Goal: Find contact information: Obtain details needed to contact an individual or organization

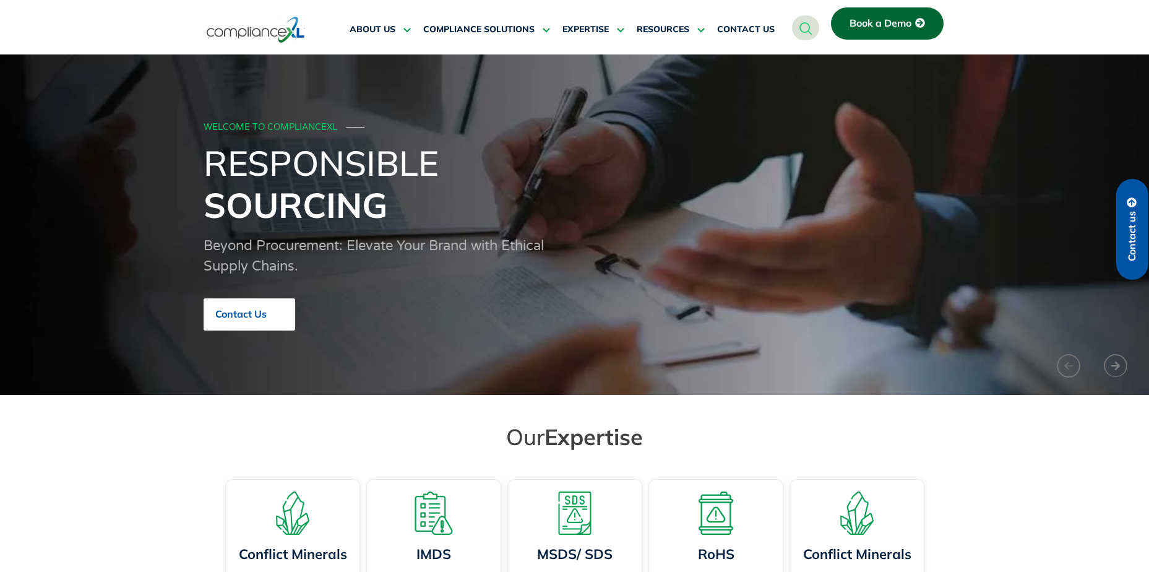
click at [266, 304] on link "Contact Us" at bounding box center [250, 314] width 92 height 32
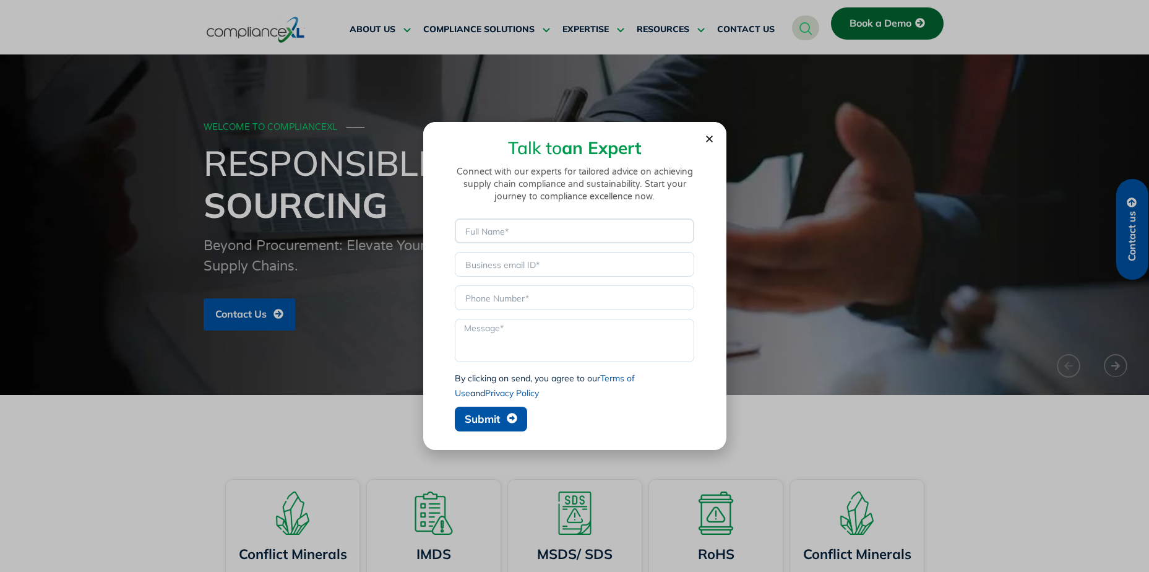
click at [541, 235] on input "Name" at bounding box center [574, 230] width 239 height 25
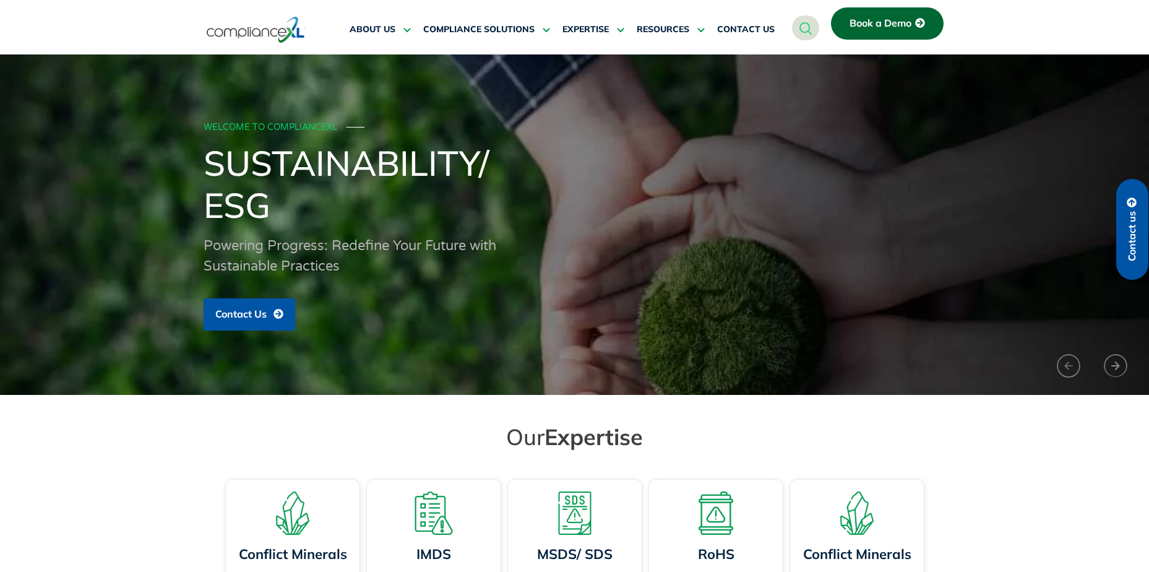
click at [572, 206] on h1 "Sustainability/ ESG" at bounding box center [575, 184] width 742 height 84
click at [277, 315] on icon at bounding box center [278, 314] width 10 height 10
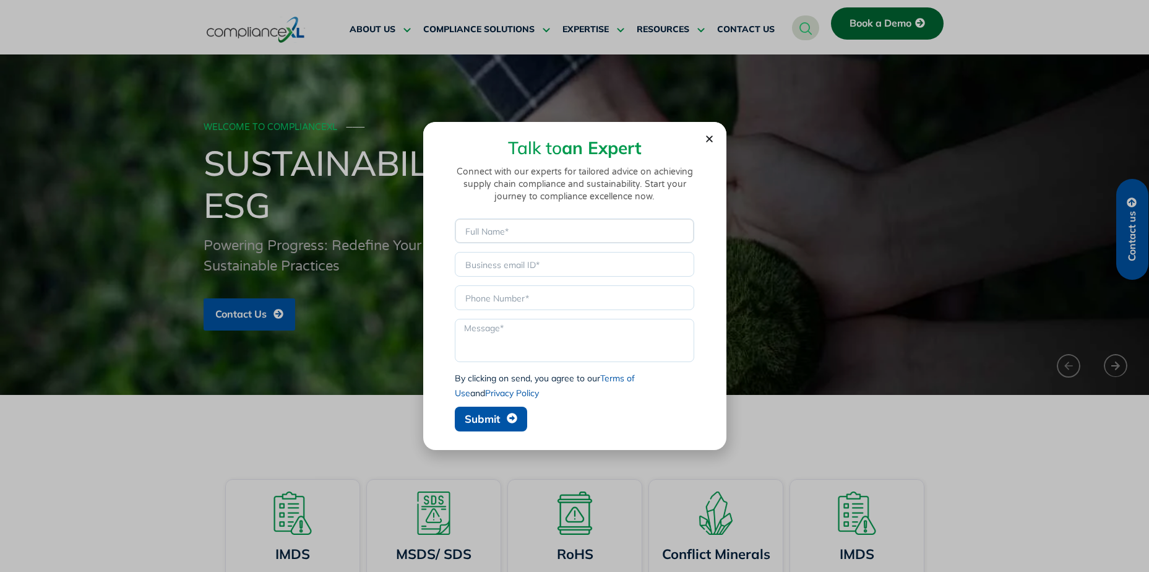
click at [542, 241] on input "Name" at bounding box center [574, 230] width 239 height 25
click at [585, 188] on p "Connect with our experts for tailored advice on achieving supply chain complian…" at bounding box center [575, 184] width 254 height 37
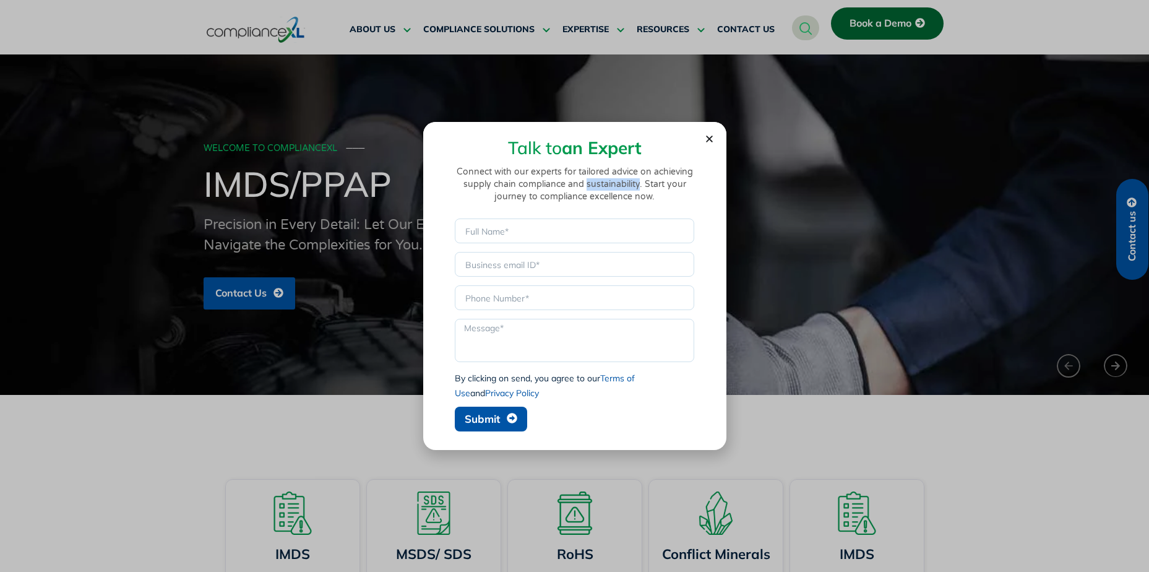
click at [585, 188] on p "Connect with our experts for tailored advice on achieving supply chain complian…" at bounding box center [575, 184] width 254 height 37
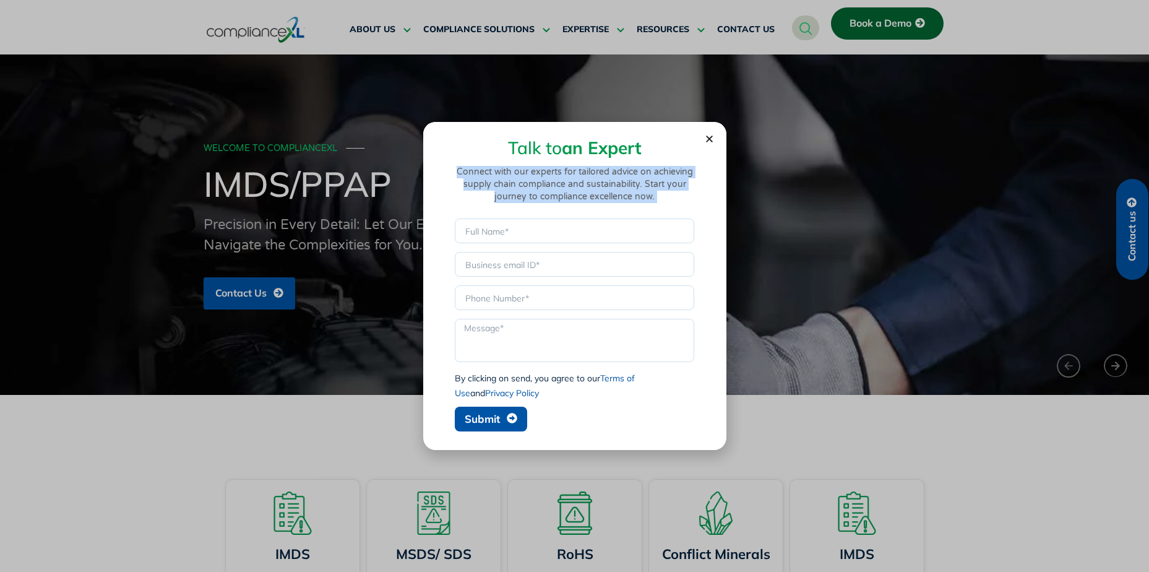
click at [585, 188] on p "Connect with our experts for tailored advice on achieving supply chain complian…" at bounding box center [575, 184] width 254 height 37
click at [589, 191] on p "Connect with our experts for tailored advice on achieving supply chain complian…" at bounding box center [575, 184] width 254 height 37
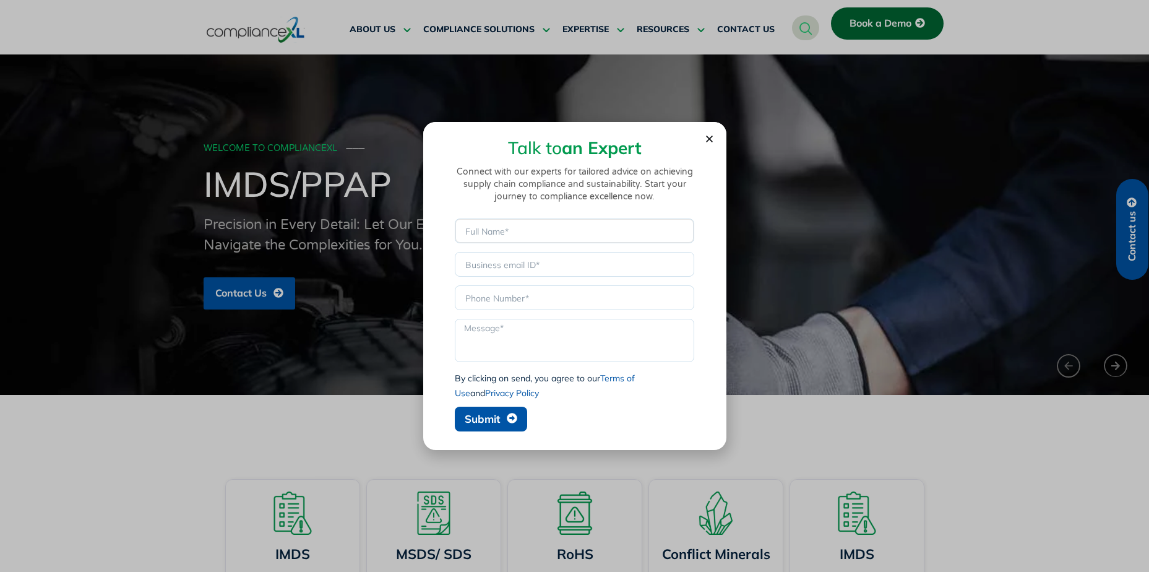
click at [572, 228] on input "Name" at bounding box center [574, 230] width 239 height 25
click at [607, 189] on p "Connect with our experts for tailored advice on achieving supply chain complian…" at bounding box center [575, 184] width 254 height 37
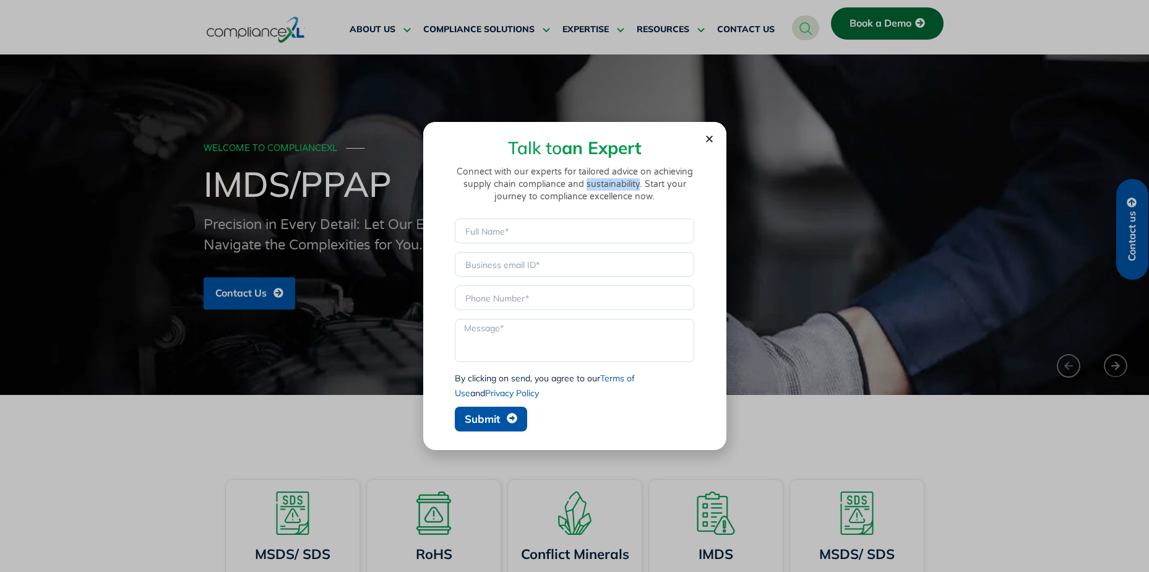
click at [607, 189] on p "Connect with our experts for tailored advice on achieving supply chain complian…" at bounding box center [575, 184] width 254 height 37
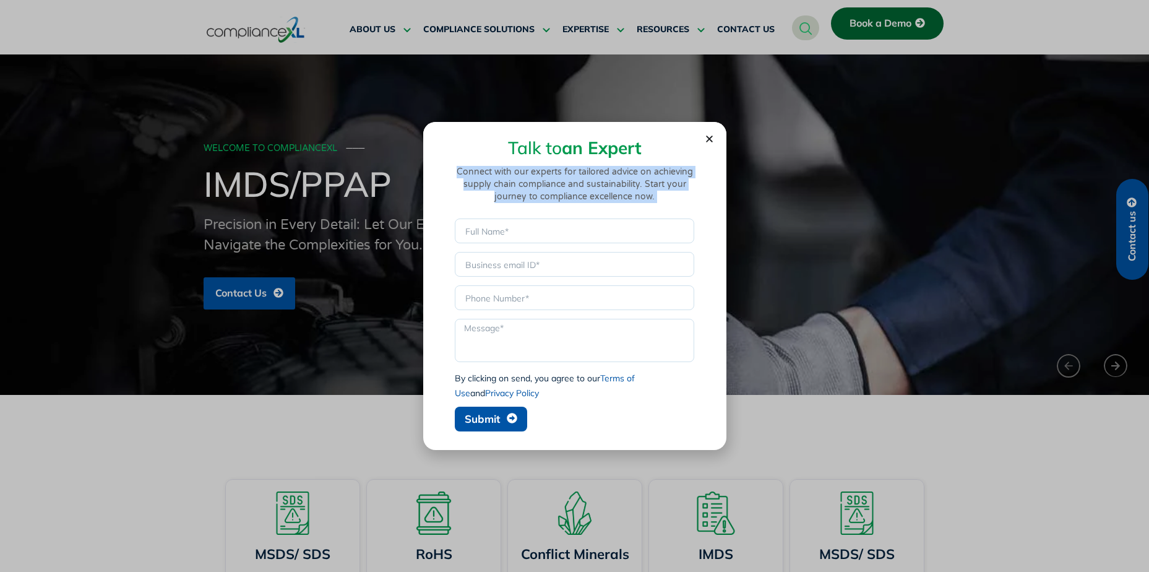
click at [607, 189] on p "Connect with our experts for tailored advice on achieving supply chain complian…" at bounding box center [575, 184] width 254 height 37
click at [672, 204] on div "Talk to an Expert Connect with our experts for tailored advice on achieving sup…" at bounding box center [575, 177] width 254 height 77
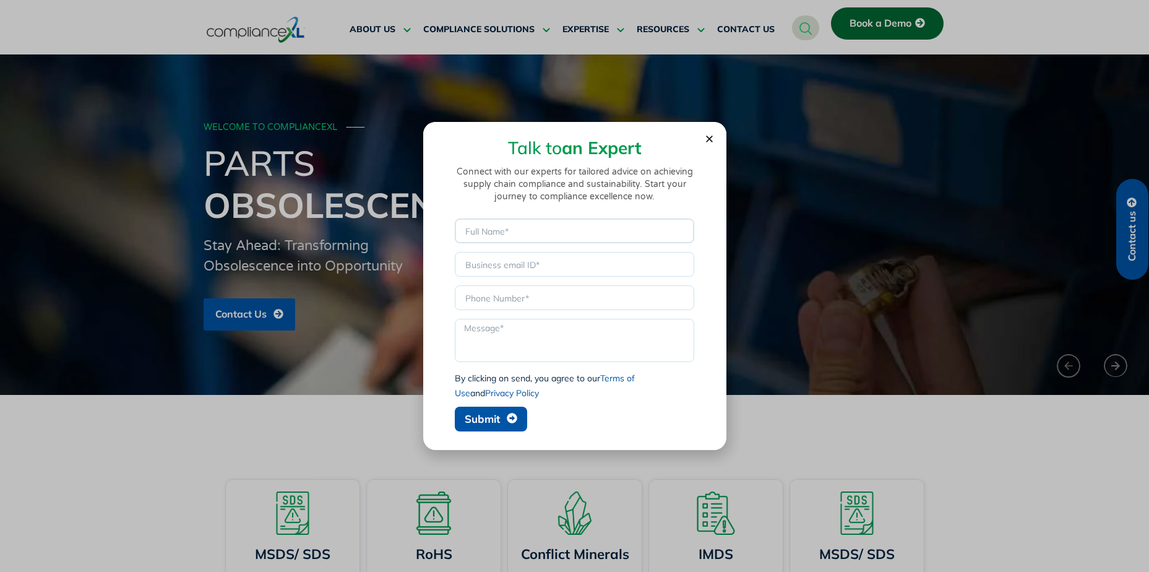
drag, startPoint x: 588, startPoint y: 233, endPoint x: 585, endPoint y: 238, distance: 6.4
click at [588, 233] on input "Name" at bounding box center [574, 230] width 239 height 25
drag, startPoint x: 456, startPoint y: 271, endPoint x: 463, endPoint y: 261, distance: 12.0
click at [456, 271] on input "Email" at bounding box center [574, 264] width 239 height 25
click at [482, 233] on input "Name" at bounding box center [574, 230] width 239 height 25
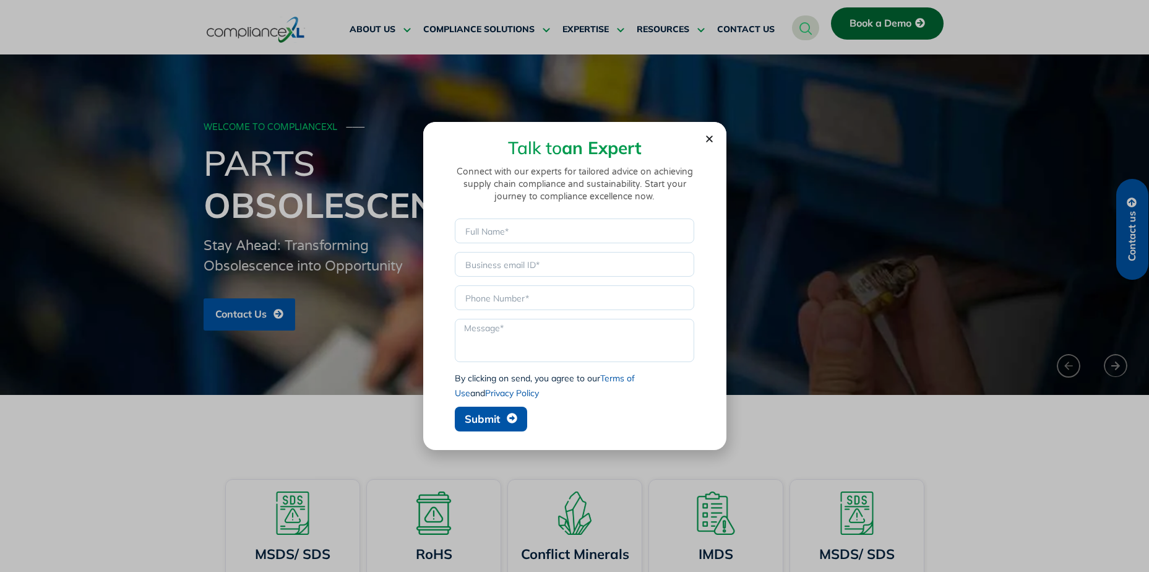
click at [533, 204] on div "Talk to an Expert Connect with our experts for tailored advice on achieving sup…" at bounding box center [575, 177] width 254 height 77
click at [531, 229] on input "Name" at bounding box center [574, 230] width 239 height 25
click at [561, 201] on p "Connect with our experts for tailored advice on achieving supply chain complian…" at bounding box center [575, 184] width 254 height 37
click at [575, 196] on p "Connect with our experts for tailored advice on achieving supply chain complian…" at bounding box center [575, 184] width 254 height 37
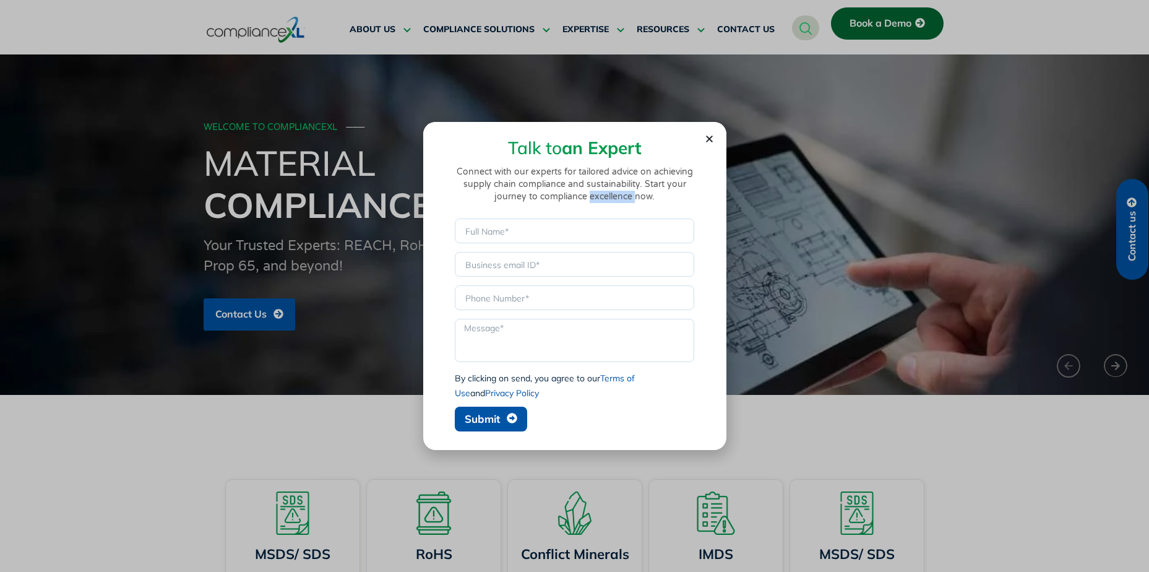
click at [575, 196] on p "Connect with our experts for tailored advice on achieving supply chain complian…" at bounding box center [575, 184] width 254 height 37
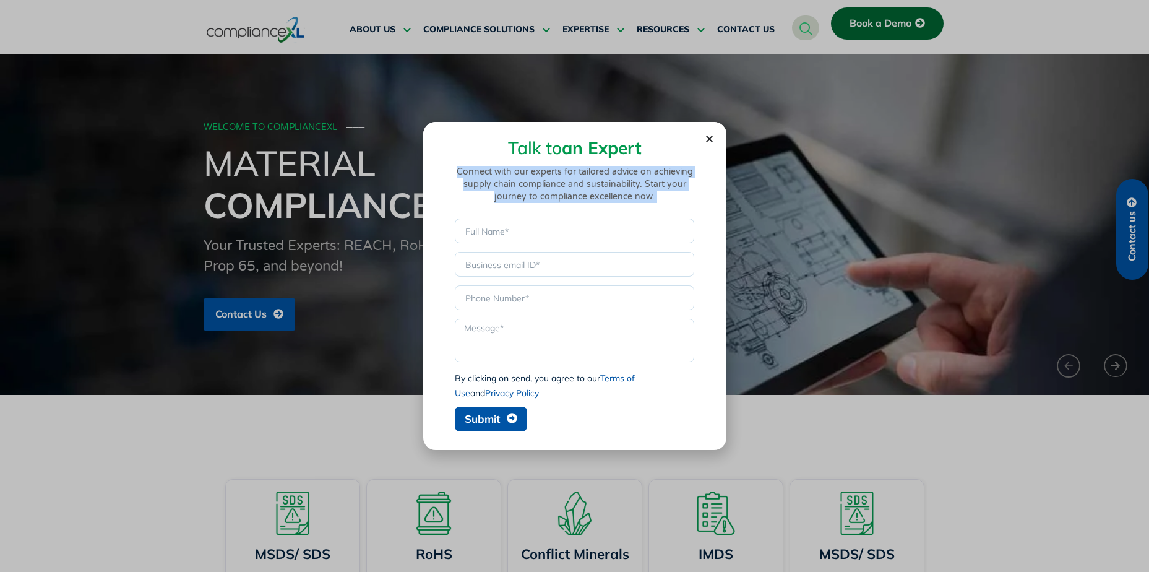
click at [575, 196] on p "Connect with our experts for tailored advice on achieving supply chain complian…" at bounding box center [575, 184] width 254 height 37
click at [614, 189] on p "Connect with our experts for tailored advice on achieving supply chain complian…" at bounding box center [575, 184] width 254 height 37
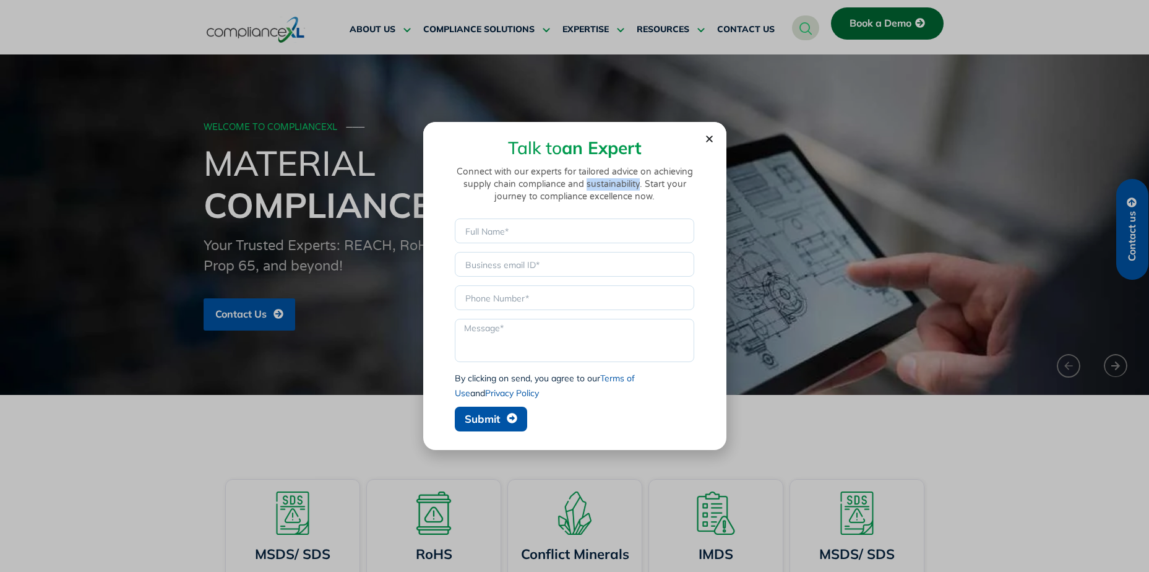
click at [614, 189] on p "Connect with our experts for tailored advice on achieving supply chain complian…" at bounding box center [575, 184] width 254 height 37
click at [578, 226] on input "Name" at bounding box center [574, 230] width 239 height 25
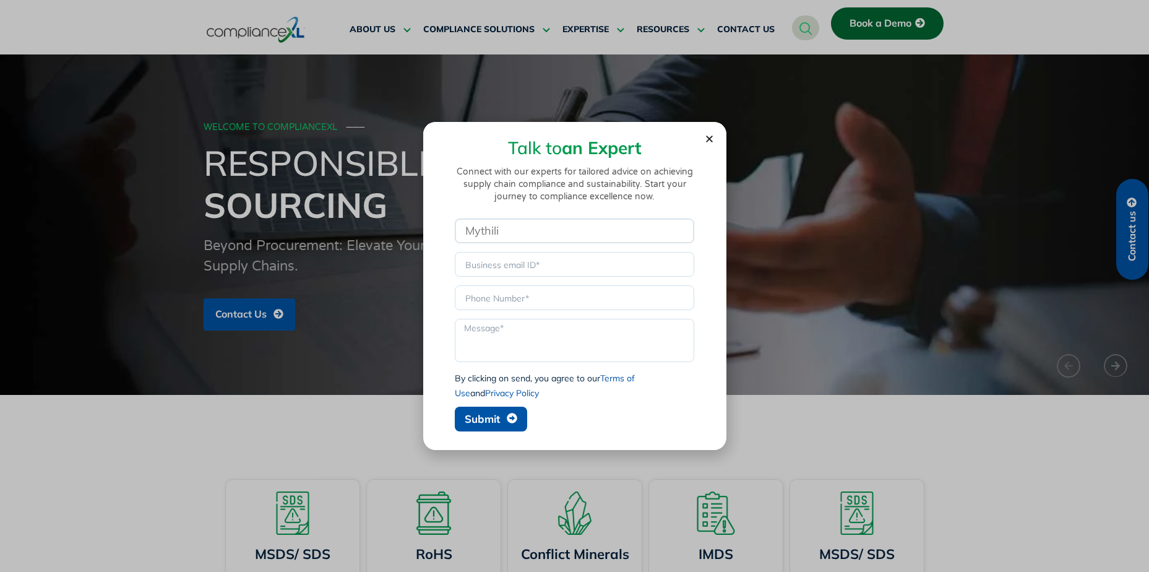
type input "Mythili"
type input "gfviudfgh"
type input "jasdgfiu"
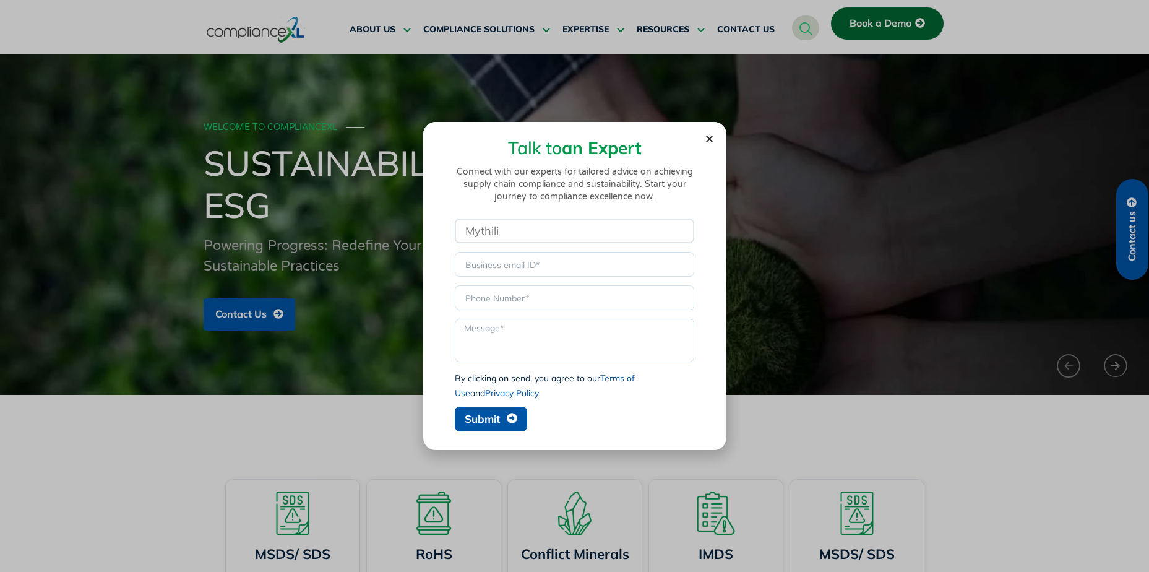
click at [556, 231] on input "Mythili" at bounding box center [574, 230] width 239 height 25
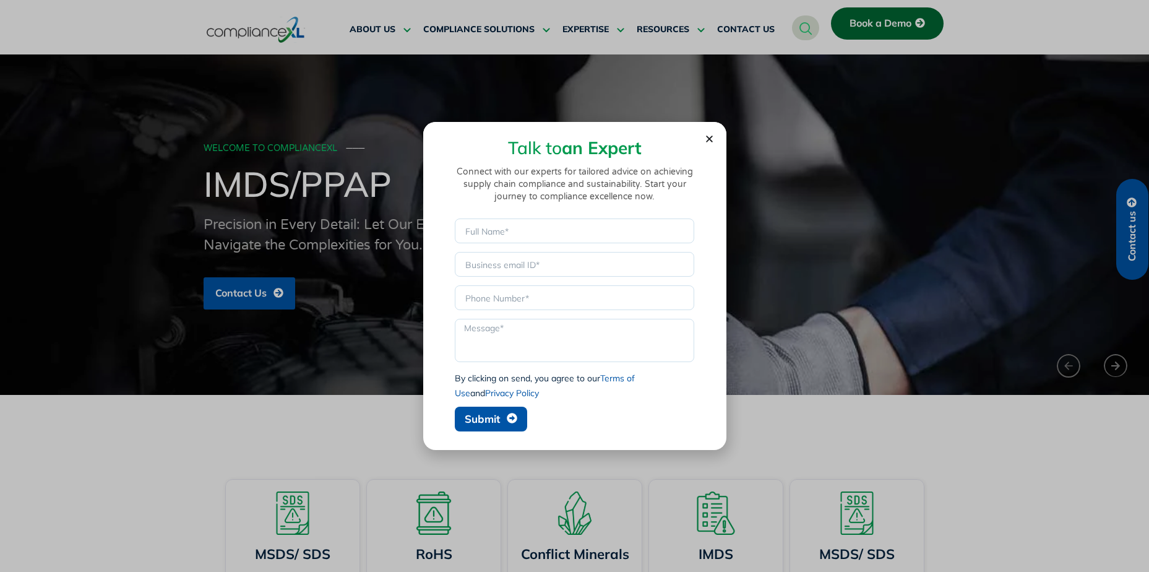
click at [709, 137] on icon "Close" at bounding box center [709, 138] width 9 height 9
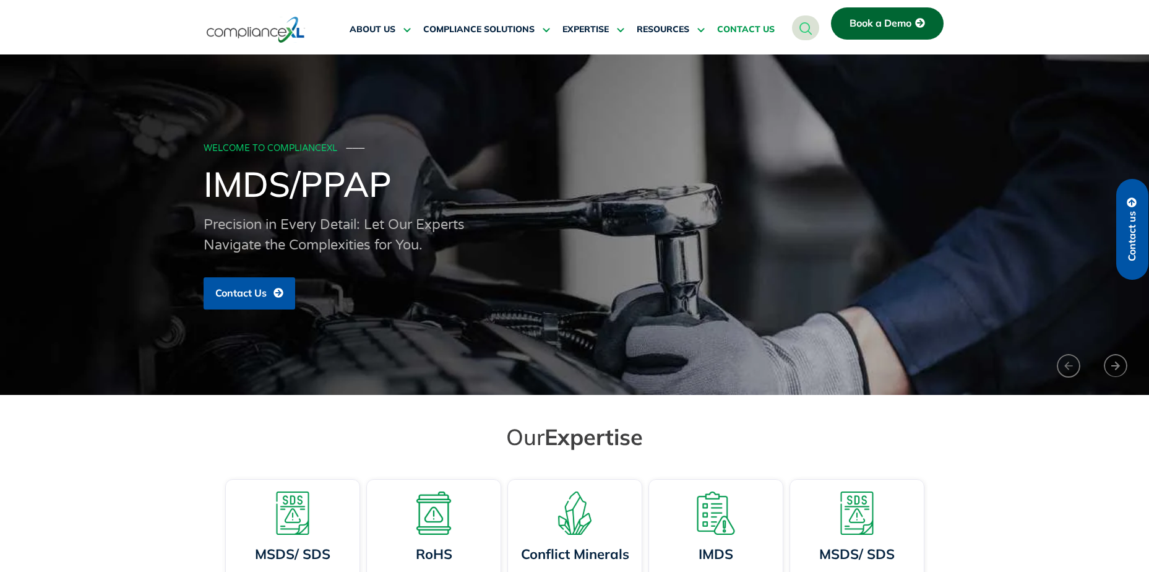
click at [753, 28] on span "CONTACT US" at bounding box center [746, 29] width 58 height 11
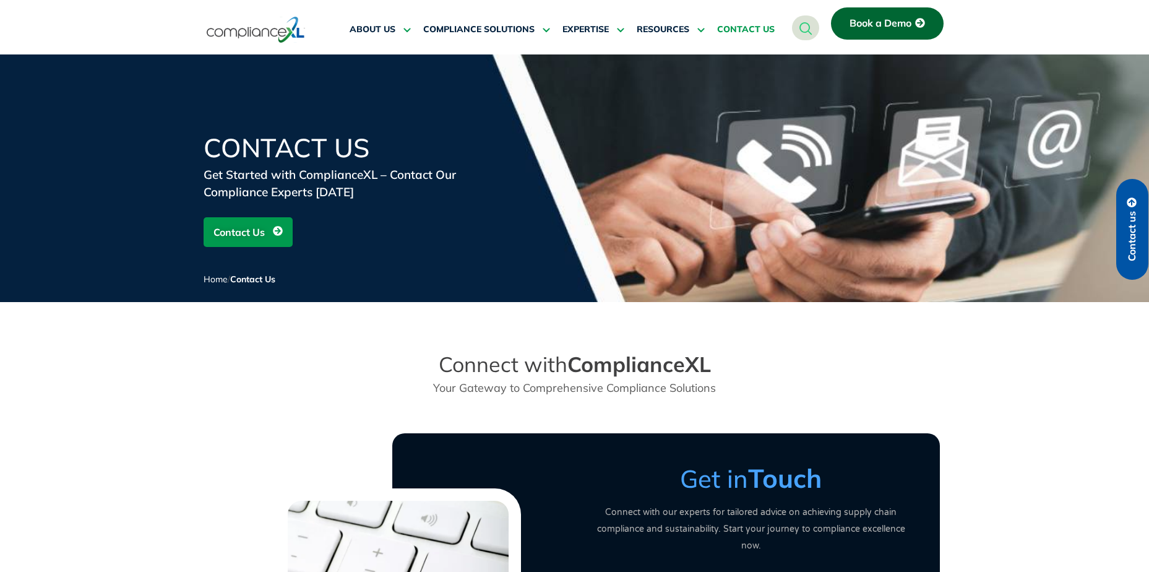
click at [679, 374] on strong "ComplianceXL" at bounding box center [639, 364] width 144 height 27
click at [773, 349] on div "Connect with ComplianceXL Your Gateway to Comprehensive Compliance Solutions" at bounding box center [574, 373] width 705 height 57
click at [255, 223] on span "Contact Us" at bounding box center [238, 232] width 51 height 24
click at [757, 22] on link "CONTACT US" at bounding box center [746, 30] width 58 height 30
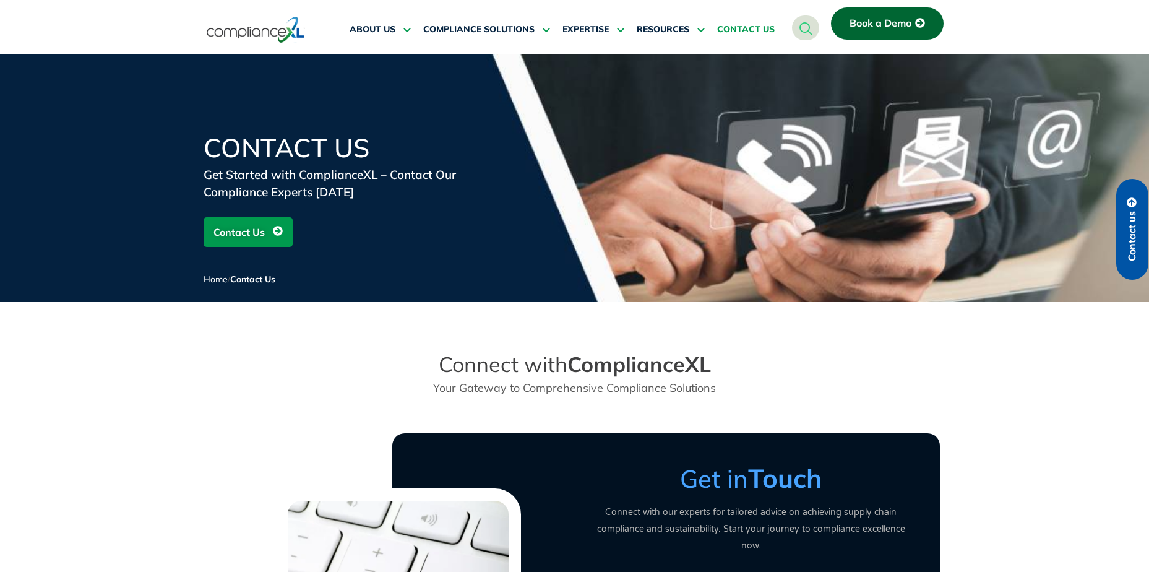
click at [251, 233] on span "Contact Us" at bounding box center [238, 232] width 51 height 24
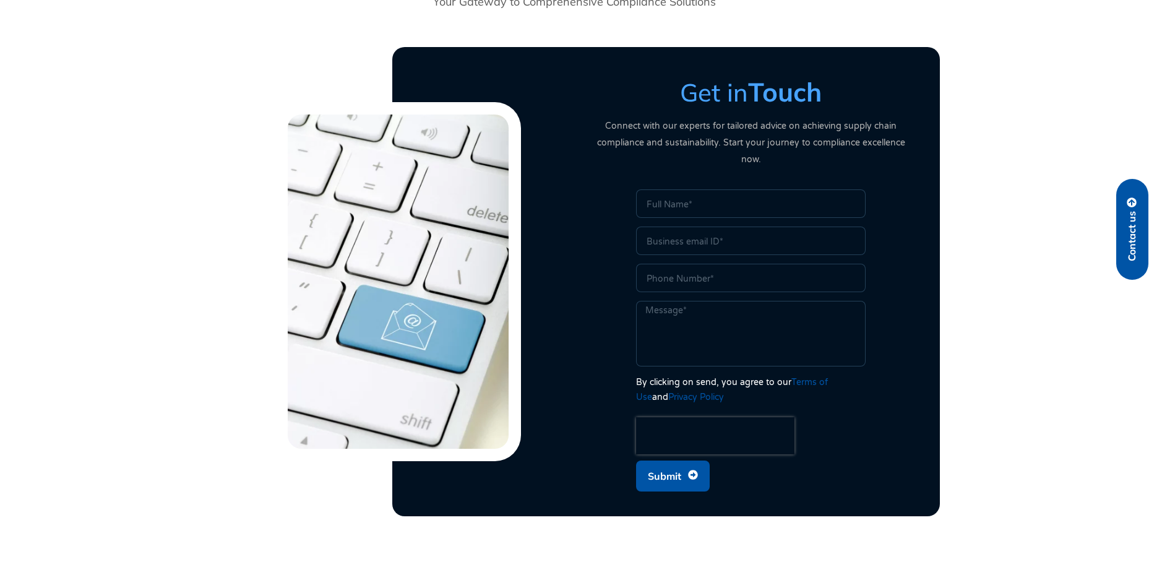
scroll to position [427, 0]
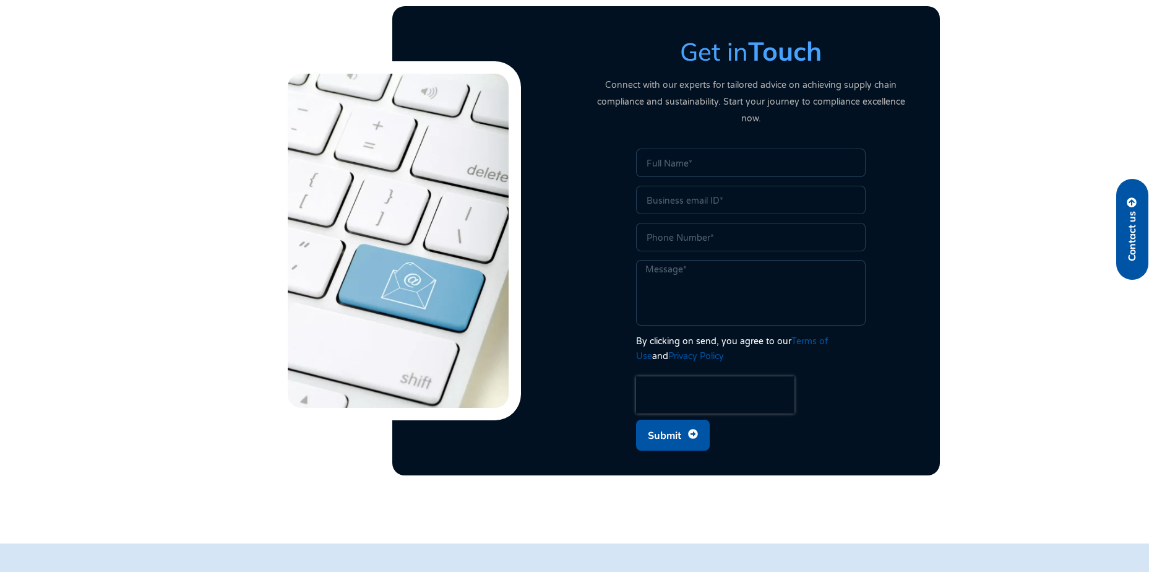
click at [1133, 210] on span "Contact us" at bounding box center [1131, 229] width 11 height 64
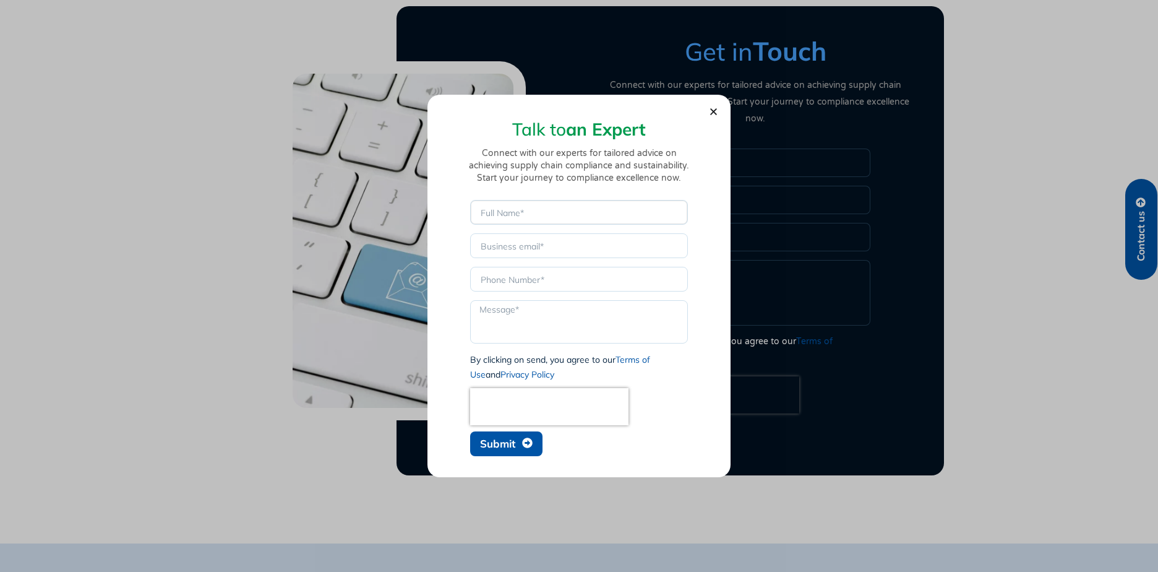
click at [573, 209] on input "Name" at bounding box center [579, 212] width 218 height 25
click at [481, 176] on p "Connect with our experts for tailored advice on achieving supply chain complian…" at bounding box center [579, 165] width 229 height 37
click at [549, 316] on textarea "Message" at bounding box center [579, 321] width 218 height 43
click at [614, 285] on input "Phone" at bounding box center [579, 279] width 218 height 25
click at [611, 218] on input "Name" at bounding box center [579, 212] width 218 height 25
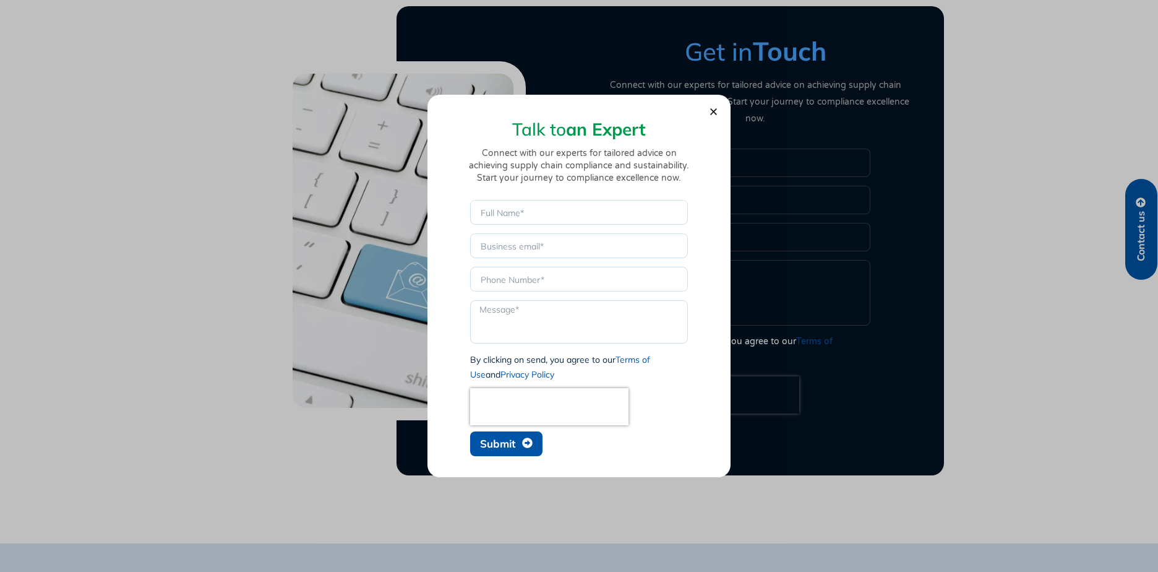
click at [586, 145] on div "Talk to an Expert Connect with our experts for tailored advice on achieving sup…" at bounding box center [579, 153] width 229 height 64
click at [598, 155] on p "Connect with our experts for tailored advice on achieving supply chain complian…" at bounding box center [579, 165] width 229 height 37
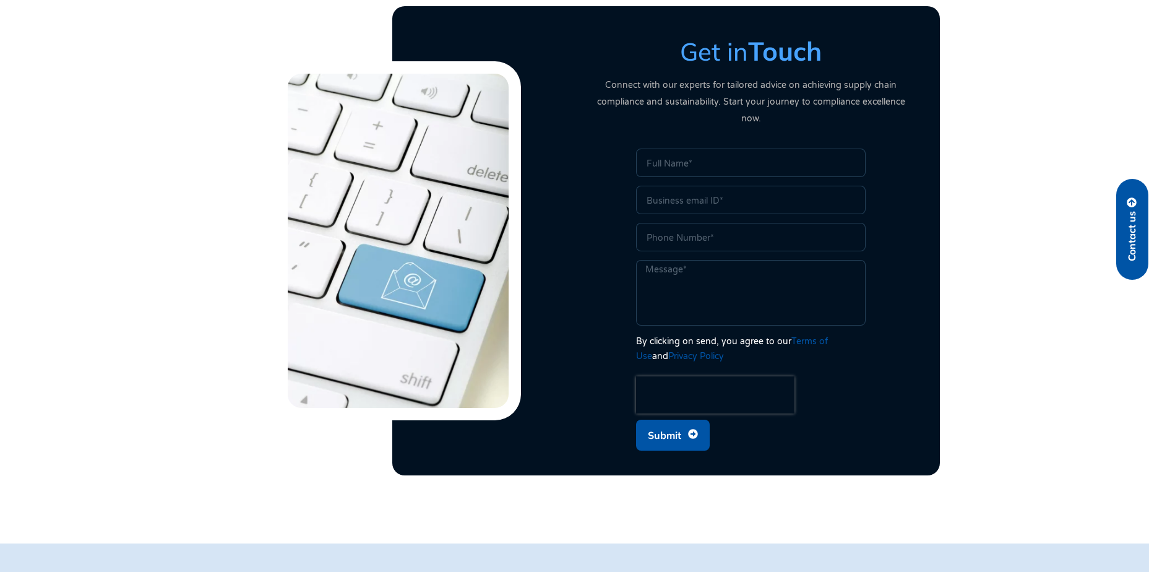
click at [666, 160] on div "Name" at bounding box center [751, 163] width 236 height 31
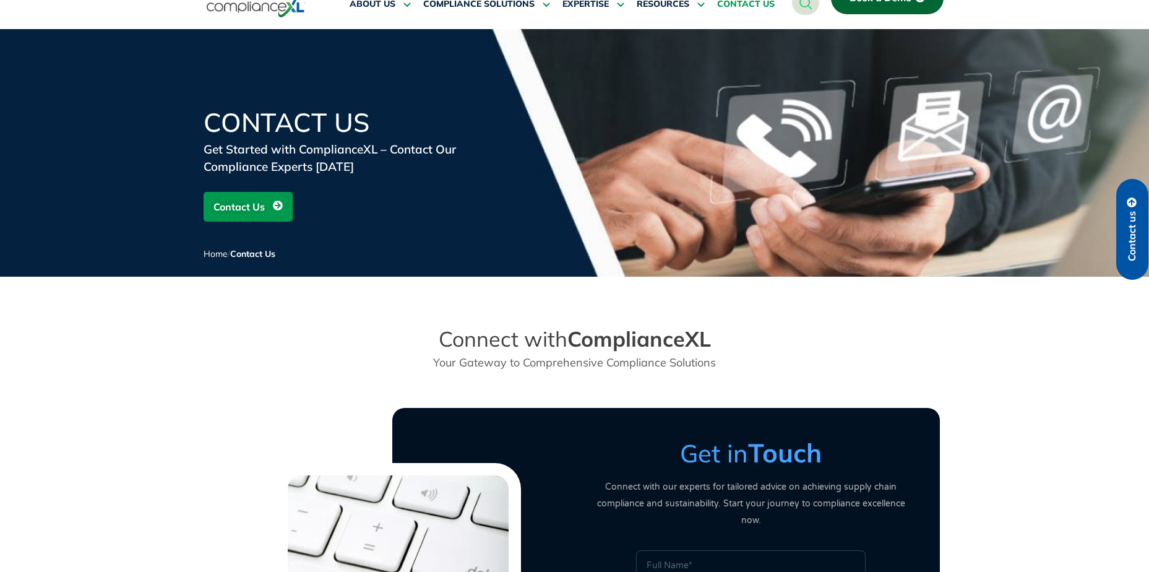
scroll to position [0, 0]
